Goal: Task Accomplishment & Management: Manage account settings

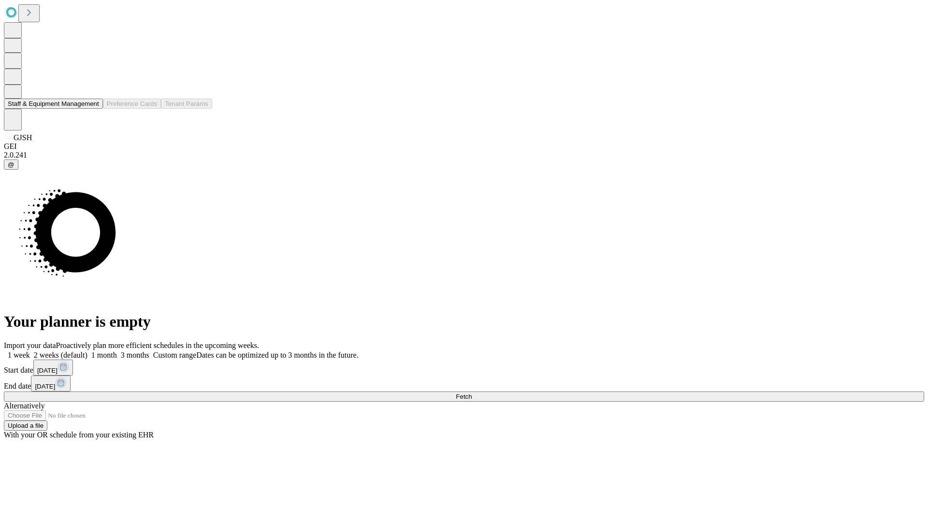
click at [92, 109] on button "Staff & Equipment Management" at bounding box center [53, 104] width 99 height 10
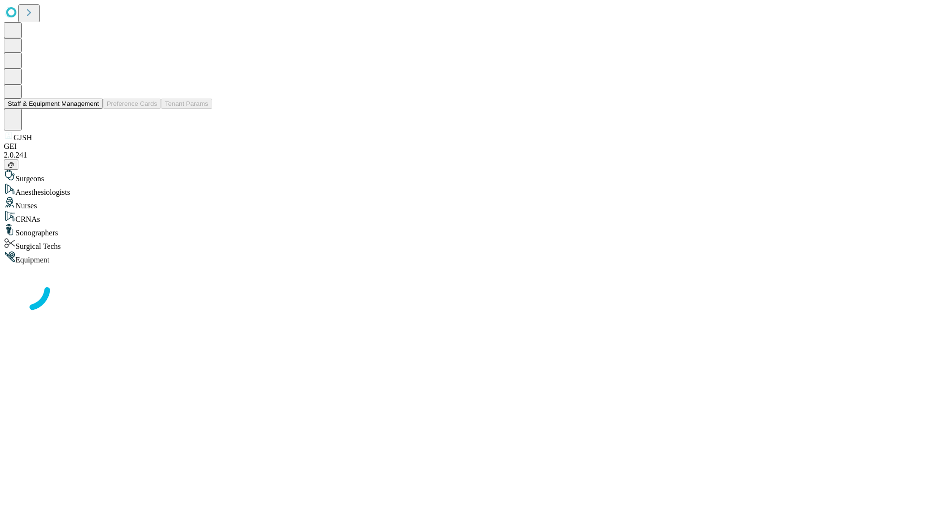
click at [92, 109] on button "Staff & Equipment Management" at bounding box center [53, 104] width 99 height 10
